Goal: Information Seeking & Learning: Check status

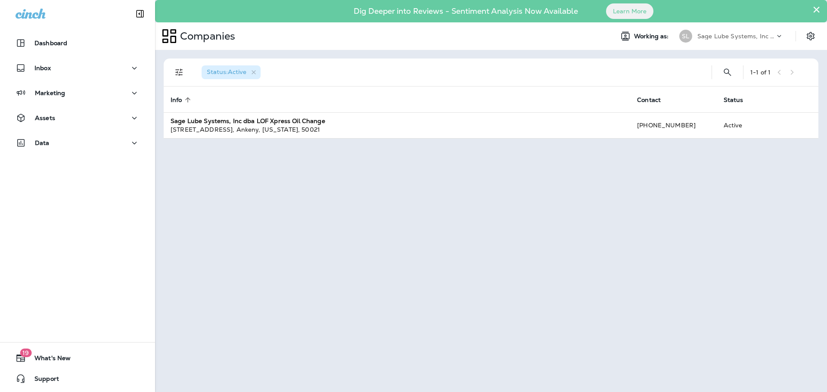
click at [316, 175] on div "Status : Active 1 - 1 of 1 Info sorted ascending Contact Status Sage Lube Syste…" at bounding box center [491, 221] width 672 height 342
click at [91, 70] on div "Inbox" at bounding box center [77, 68] width 124 height 11
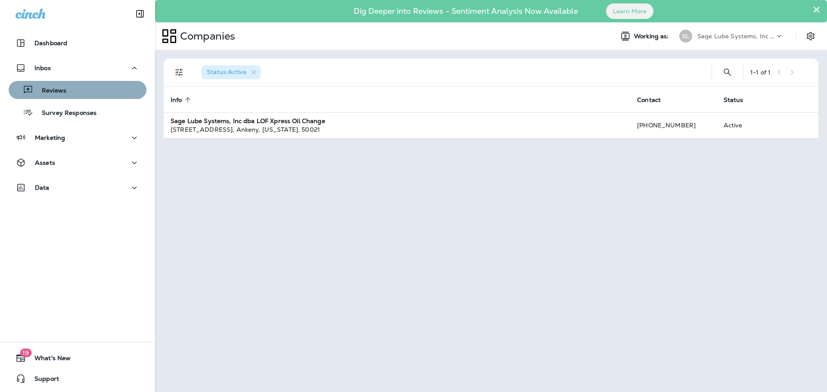
click at [91, 87] on div "Reviews" at bounding box center [77, 90] width 131 height 13
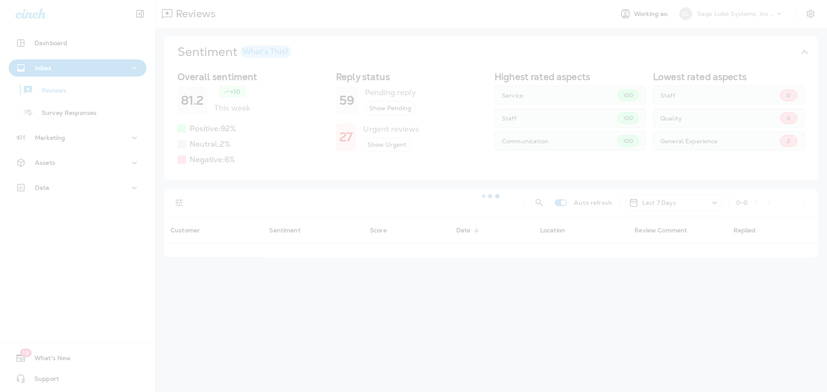
click at [80, 118] on div at bounding box center [413, 196] width 827 height 392
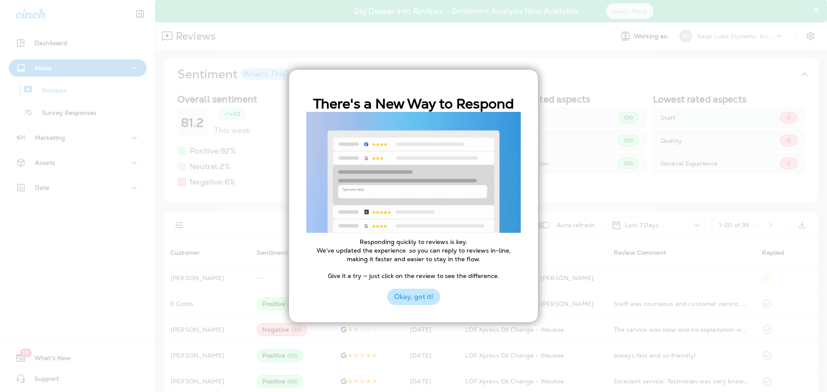
click at [428, 292] on button "Okay, got it!" at bounding box center [413, 297] width 53 height 16
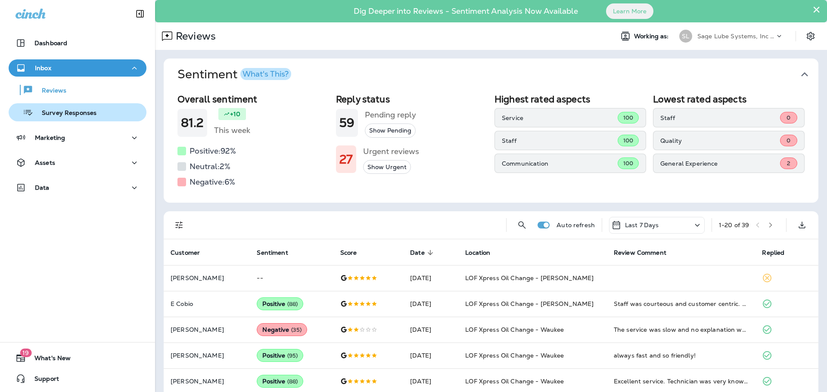
click at [72, 113] on p "Survey Responses" at bounding box center [64, 113] width 63 height 8
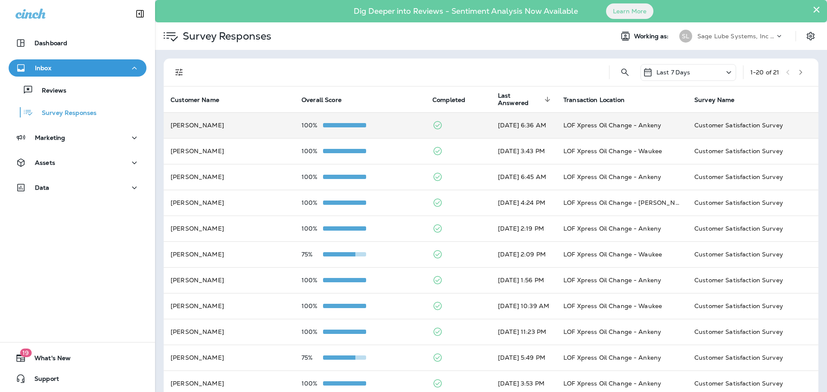
click at [406, 130] on td "100%" at bounding box center [359, 125] width 131 height 26
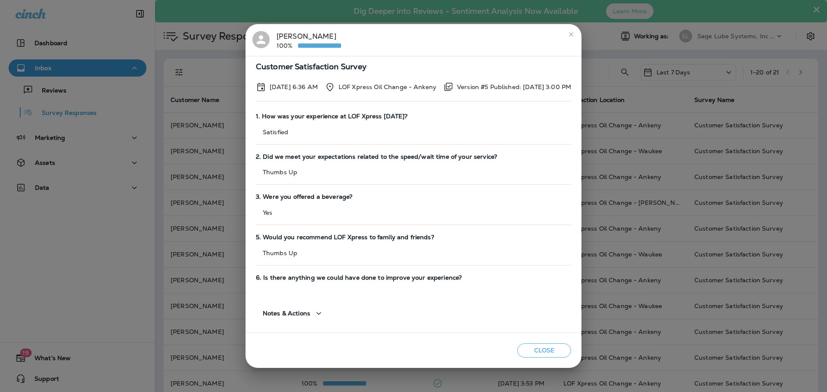
click at [578, 38] on button "close" at bounding box center [571, 35] width 14 height 14
